Goal: Transaction & Acquisition: Purchase product/service

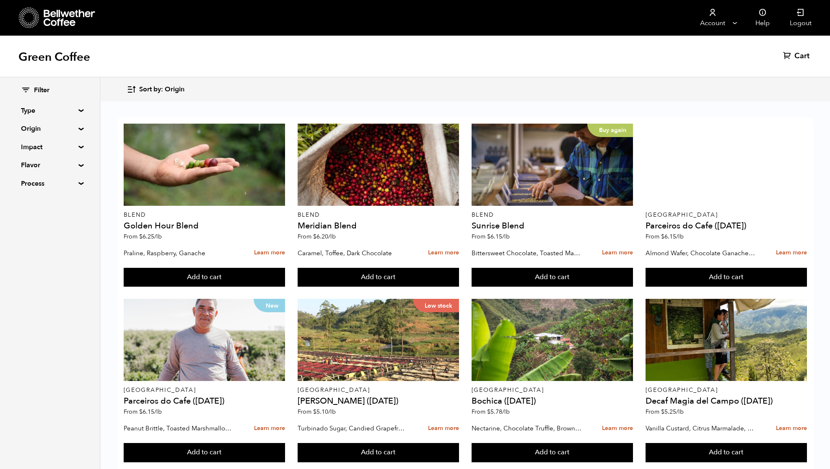
click at [40, 128] on summary "Origin" at bounding box center [50, 129] width 58 height 10
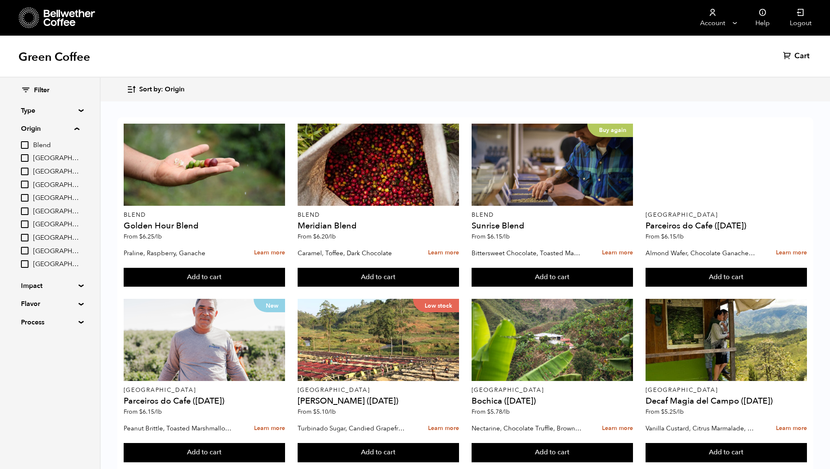
click at [24, 211] on input "[GEOGRAPHIC_DATA]" at bounding box center [25, 211] width 8 height 8
checkbox input "true"
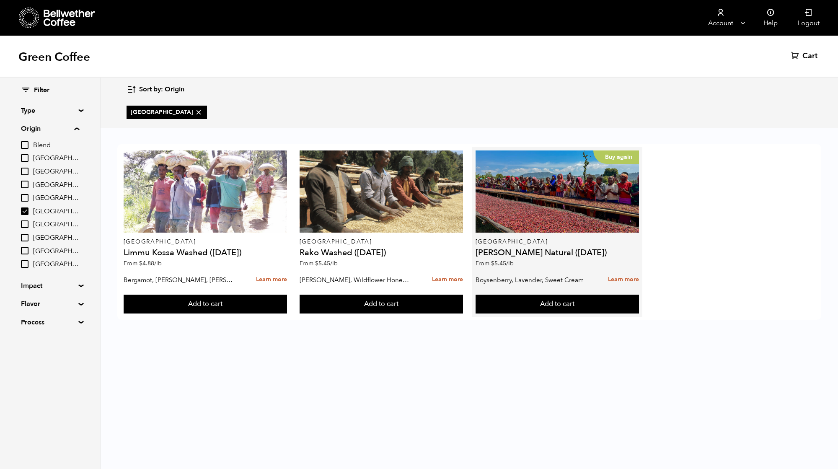
click at [532, 234] on div "Buy again Ethiopia Shanta Golba Natural (OCT 24) From $ 5.45 /lb" at bounding box center [558, 210] width 164 height 121
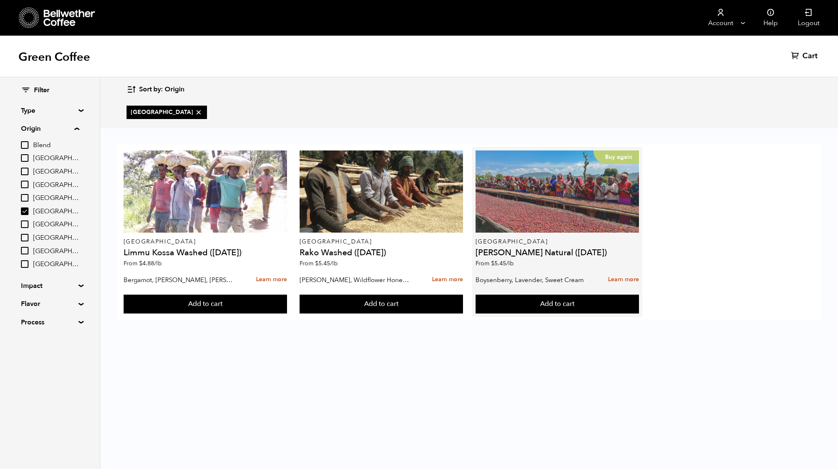
click at [532, 205] on div "Buy again" at bounding box center [558, 191] width 164 height 82
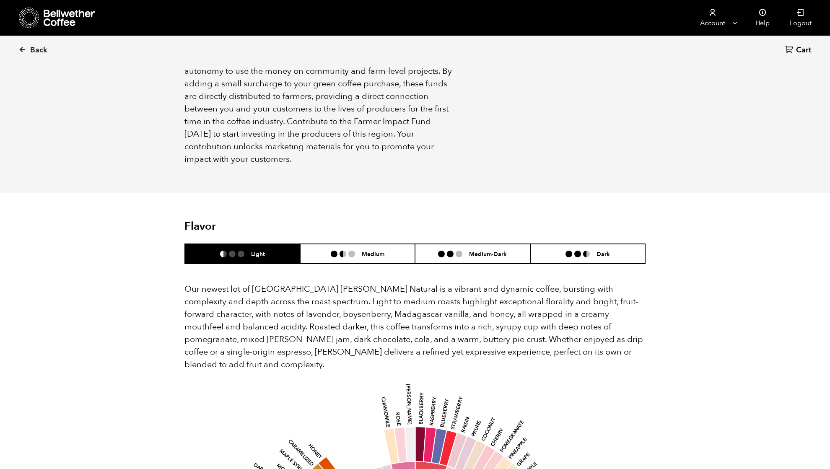
scroll to position [671, 0]
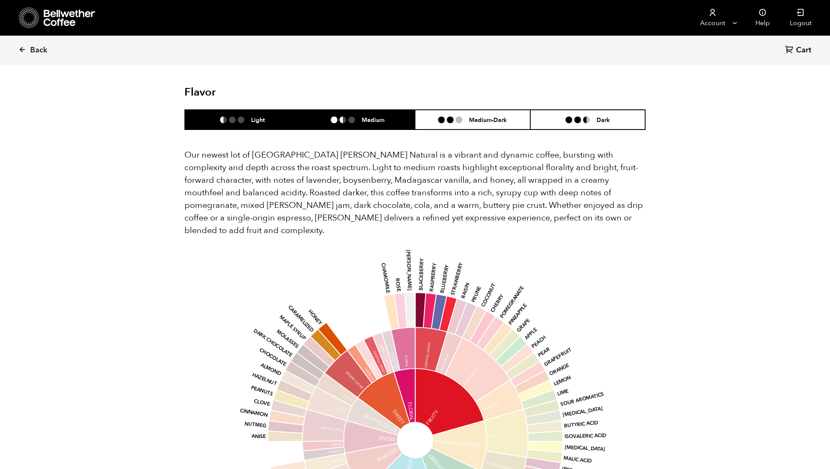
click at [350, 110] on li "Medium" at bounding box center [357, 120] width 115 height 20
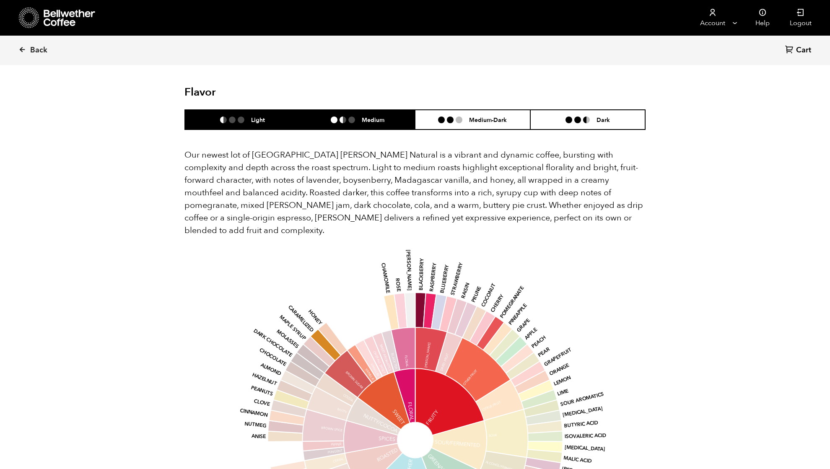
click at [283, 110] on li "Light" at bounding box center [242, 120] width 115 height 20
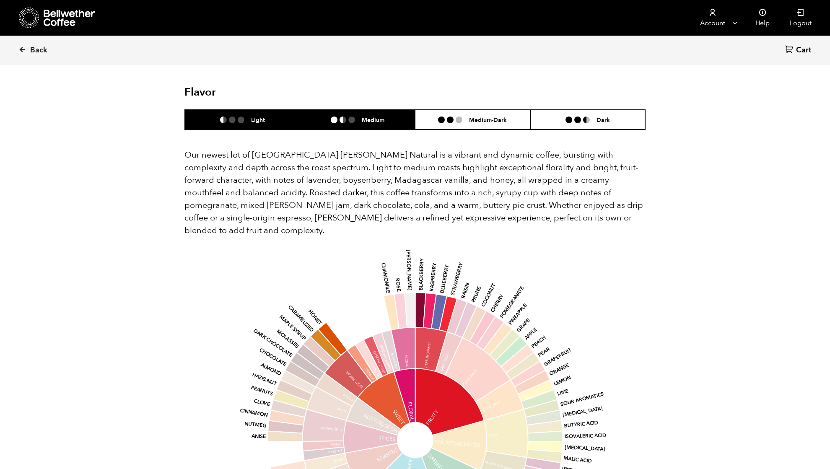
click at [340, 117] on li at bounding box center [343, 120] width 7 height 7
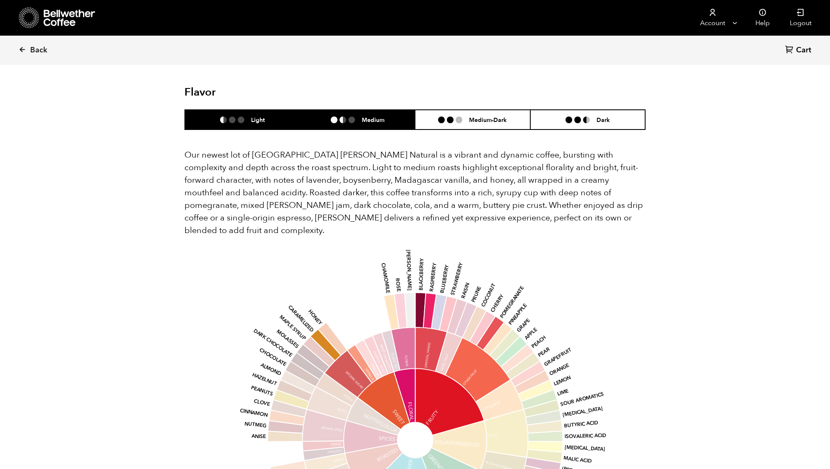
click at [270, 110] on li "Light" at bounding box center [242, 120] width 115 height 20
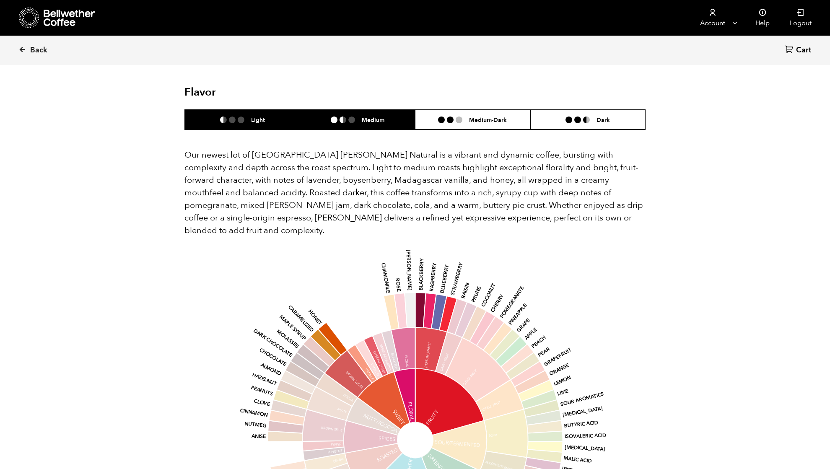
click at [333, 111] on li "Medium" at bounding box center [357, 120] width 115 height 20
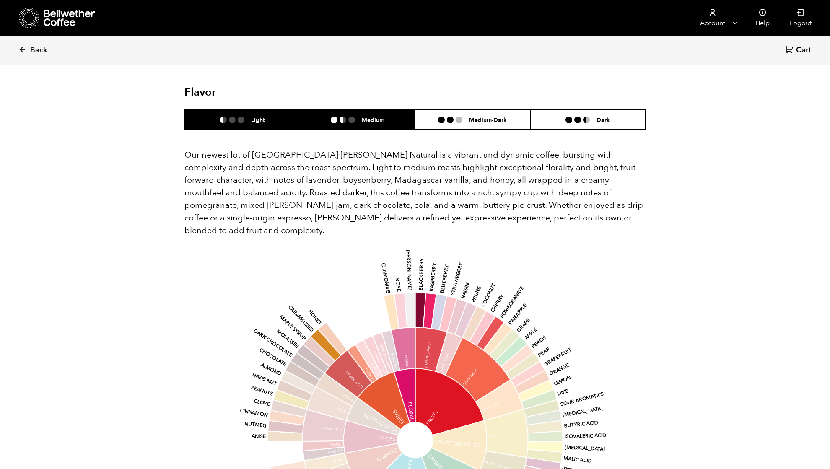
click at [264, 116] on h6 "Light" at bounding box center [258, 119] width 14 height 7
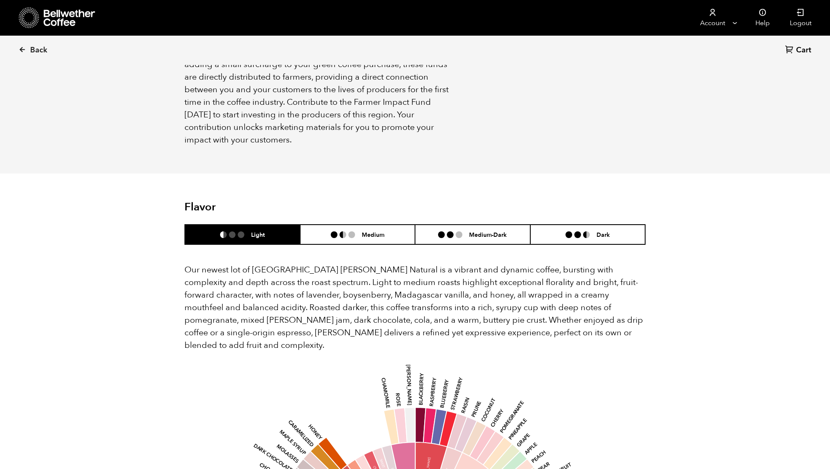
scroll to position [503, 0]
